Goal: Transaction & Acquisition: Purchase product/service

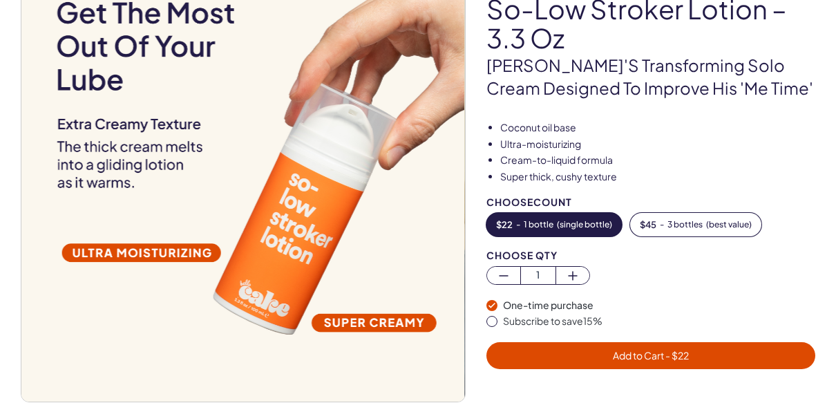
scroll to position [138, 0]
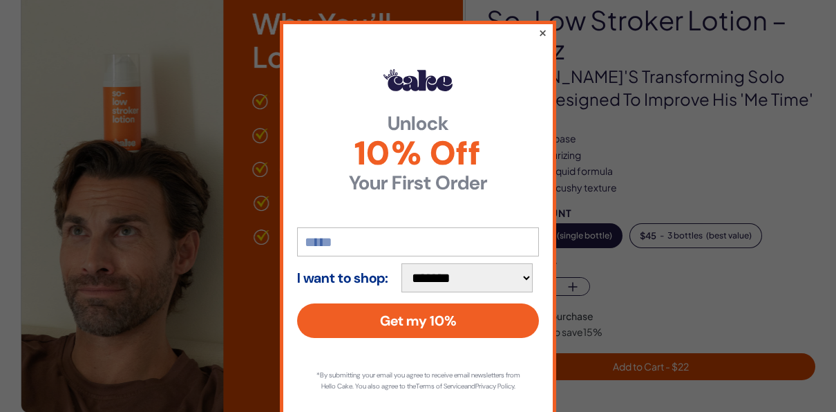
click at [538, 30] on button "×" at bounding box center [542, 32] width 9 height 17
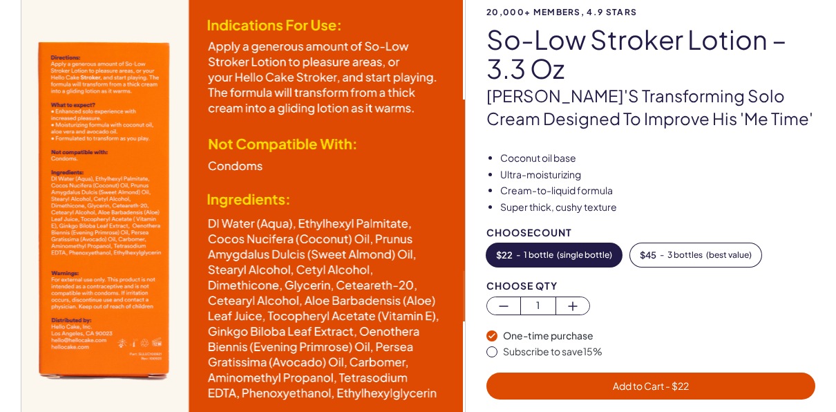
scroll to position [0, 0]
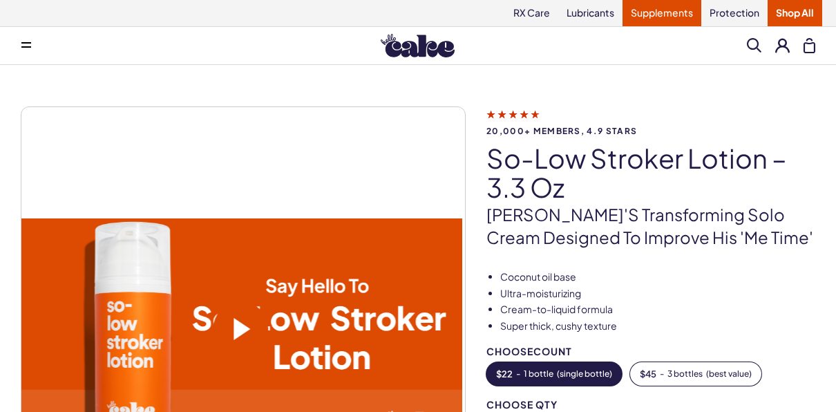
click at [675, 14] on link "Supplements" at bounding box center [661, 13] width 79 height 26
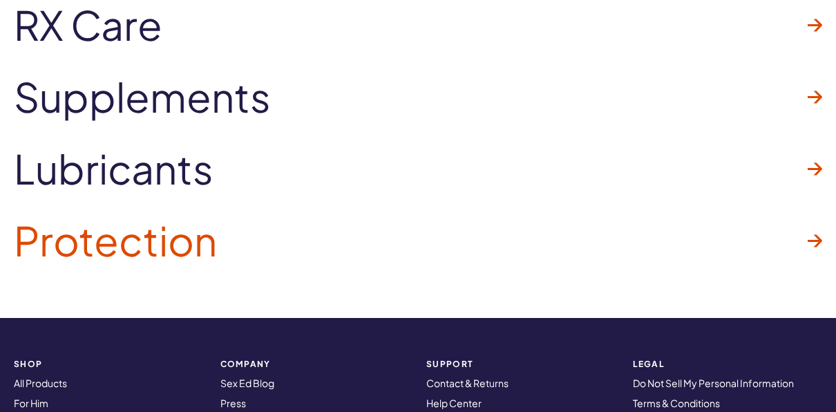
scroll to position [2141, 0]
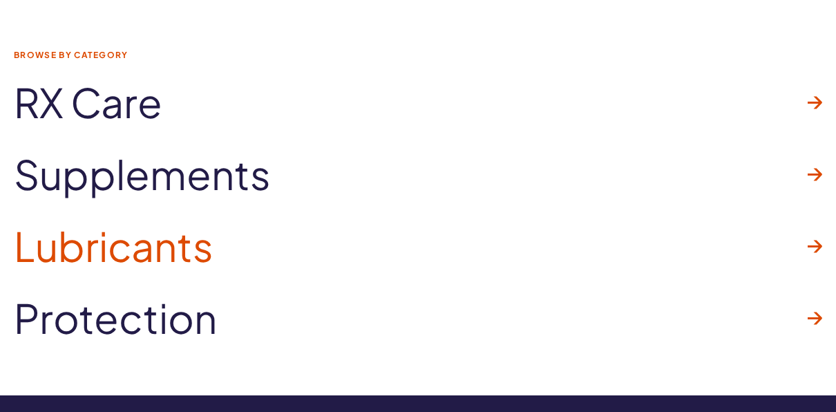
click at [810, 243] on icon at bounding box center [814, 246] width 15 height 12
